Goal: Information Seeking & Learning: Learn about a topic

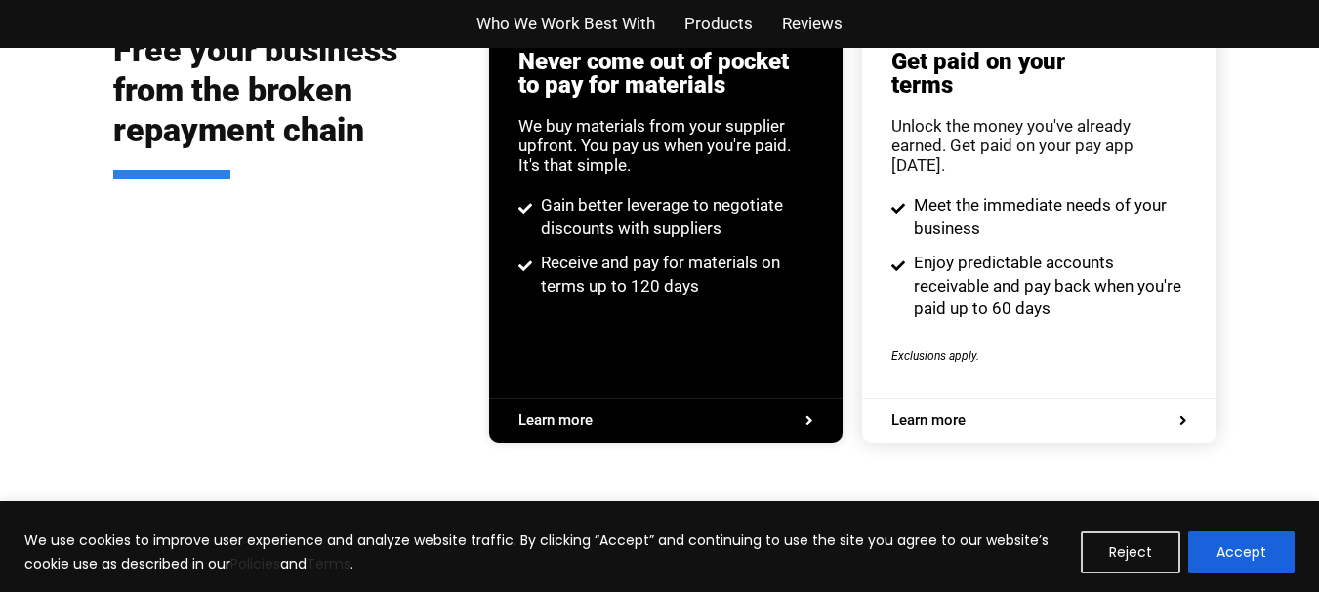
scroll to position [3765, 0]
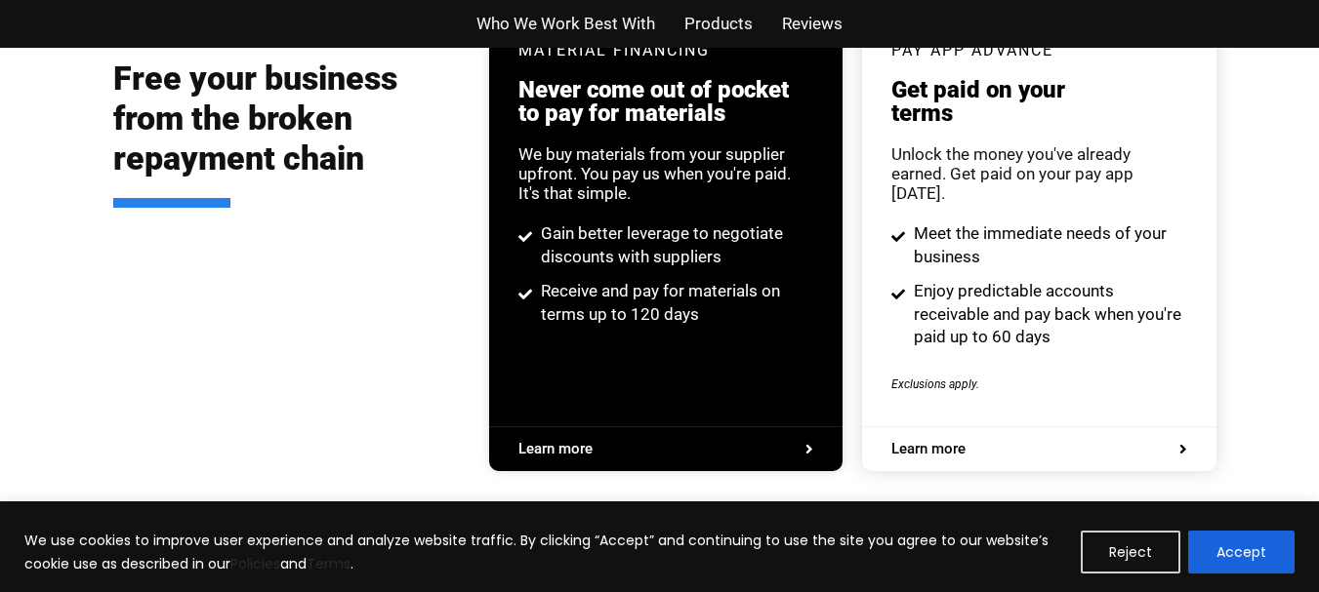
drag, startPoint x: 944, startPoint y: 512, endPoint x: 644, endPoint y: 445, distance: 307.1
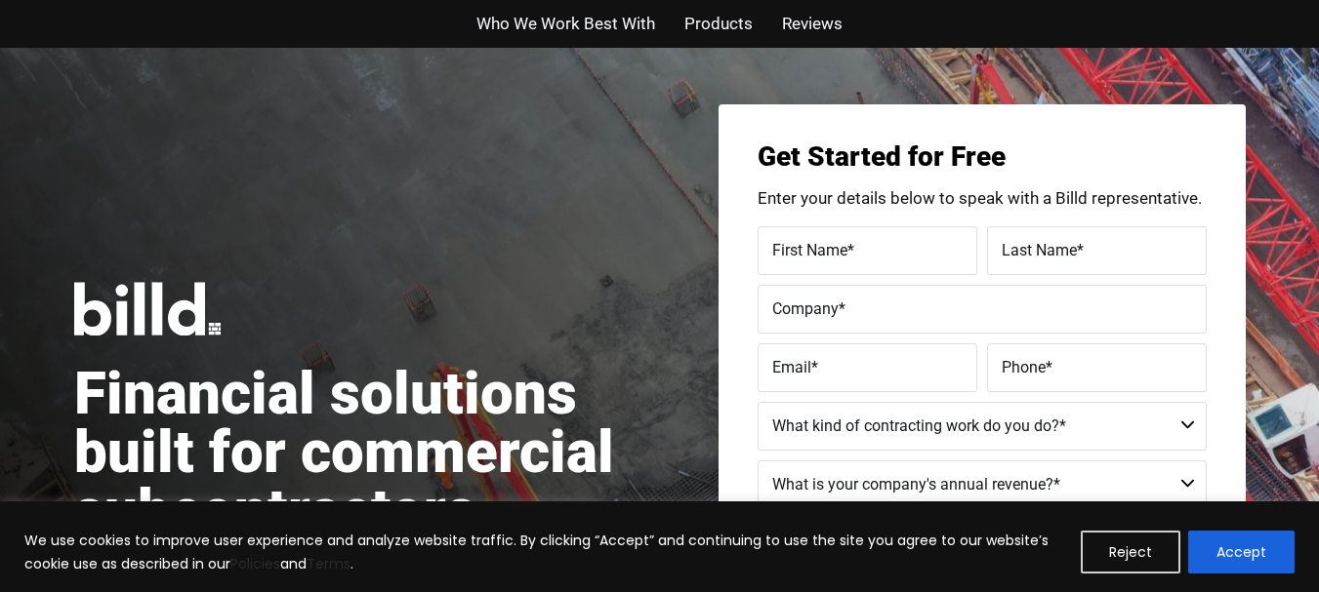
scroll to position [0, 0]
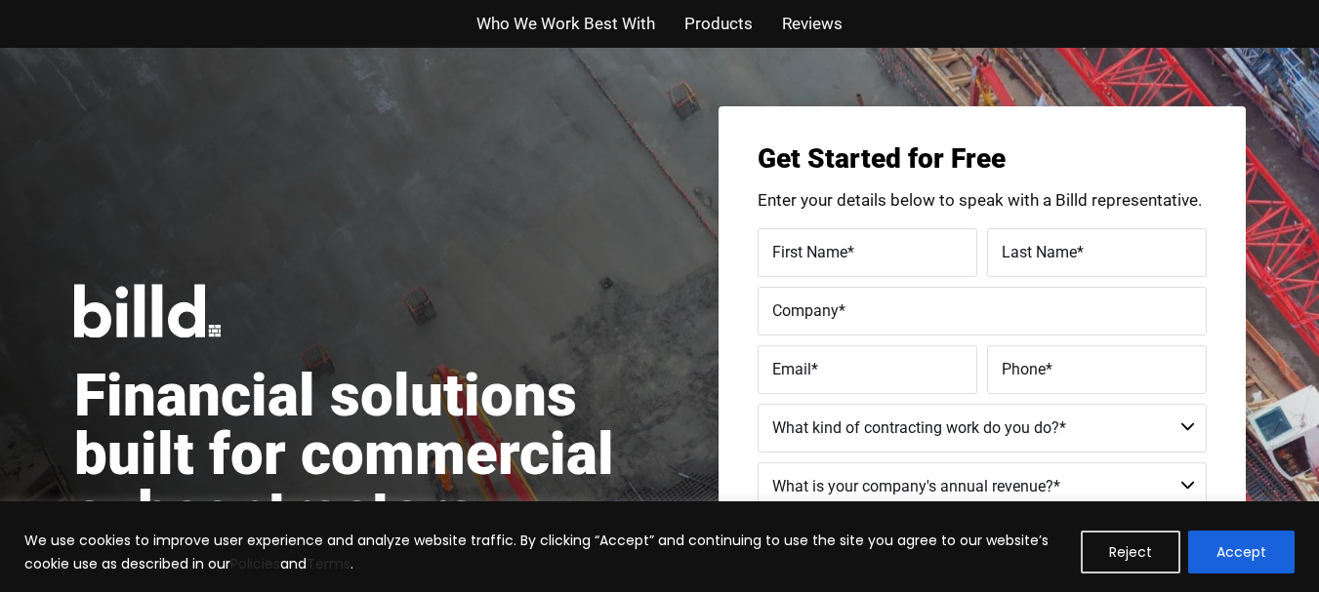
drag, startPoint x: 1332, startPoint y: 366, endPoint x: 338, endPoint y: 209, distance: 1006.9
